Goal: Information Seeking & Learning: Learn about a topic

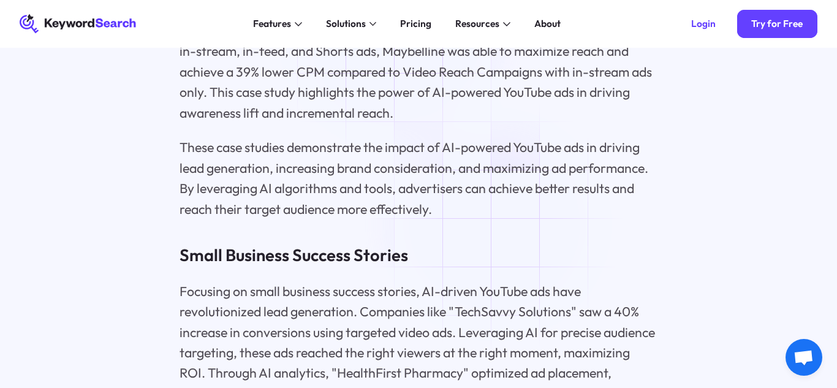
scroll to position [6312, 0]
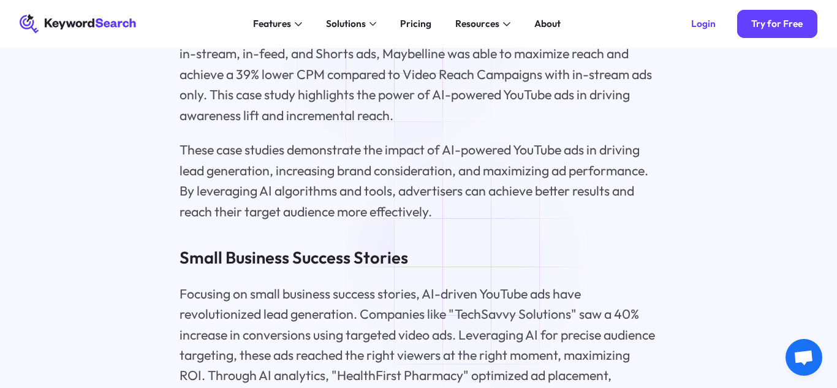
click at [395, 35] on div "Features AI Audience Builder Supercharge your Google and YouTube ad audiences K…" at bounding box center [406, 24] width 521 height 48
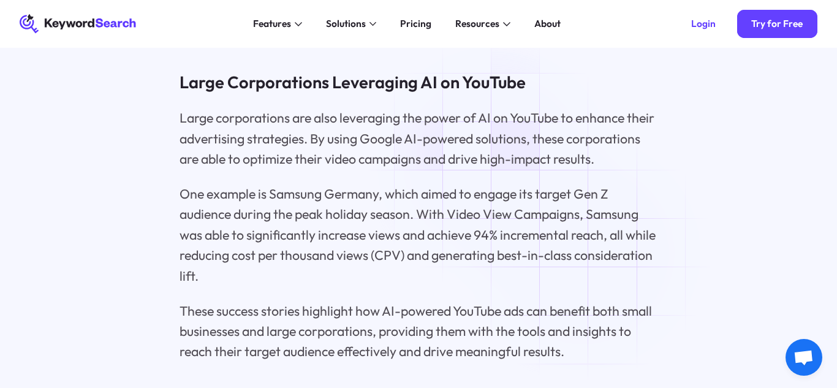
scroll to position [6542, 0]
